Goal: Find specific page/section

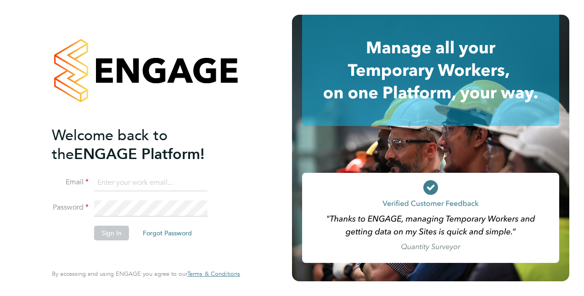
type input "bradley.martin@vistry.co.uk"
click at [111, 232] on button "Sign In" at bounding box center [111, 232] width 35 height 15
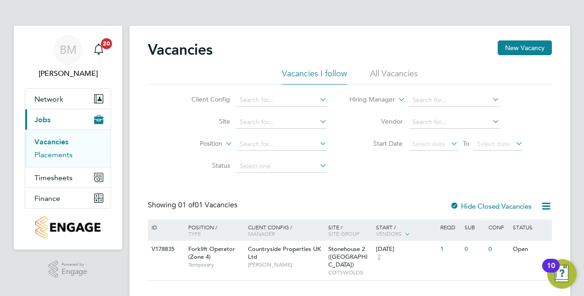
click at [61, 154] on link "Placements" at bounding box center [53, 154] width 38 height 9
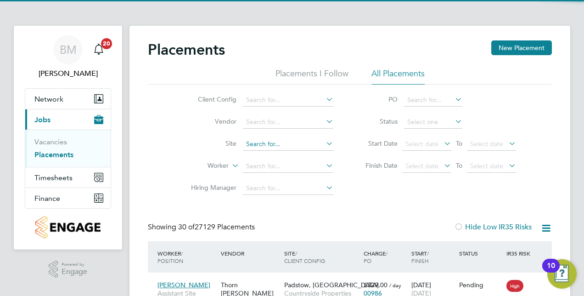
click at [261, 140] on input at bounding box center [288, 144] width 90 height 13
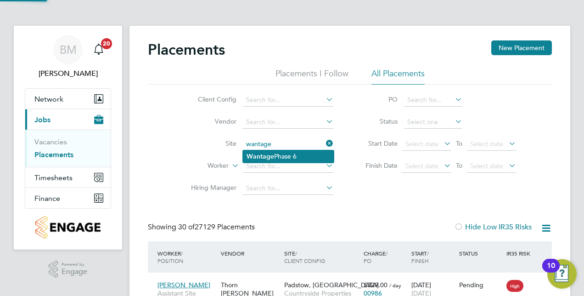
click at [259, 151] on li "Wantage Phase 6" at bounding box center [288, 156] width 91 height 12
type input "Wantage Phase 6"
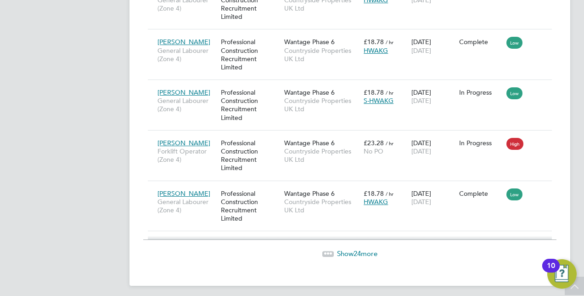
click at [341, 249] on span "Show 24 more" at bounding box center [357, 253] width 40 height 9
